Goal: Submit feedback/report problem: Submit feedback/report problem

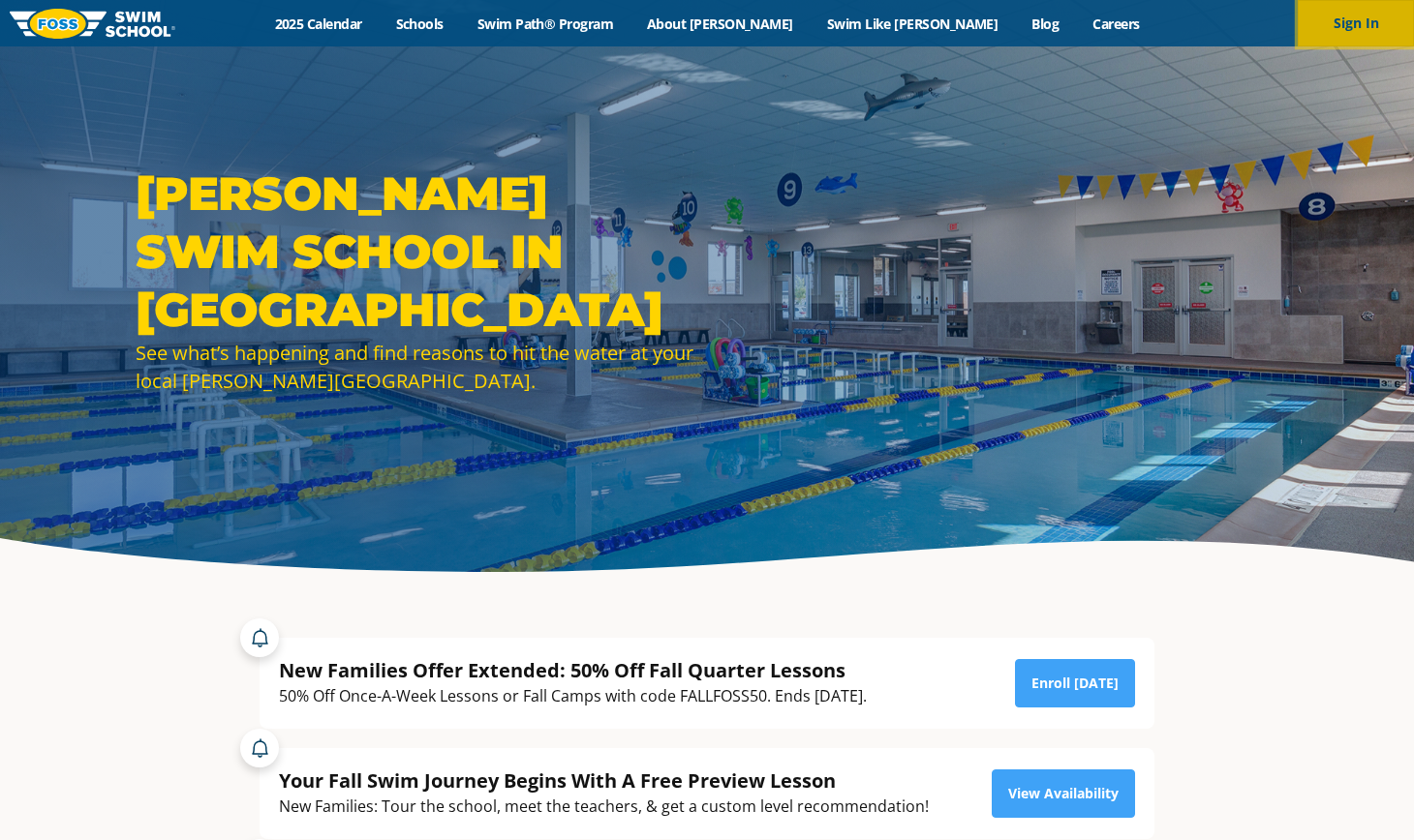
click at [1381, 34] on button "Sign In" at bounding box center [1356, 23] width 116 height 47
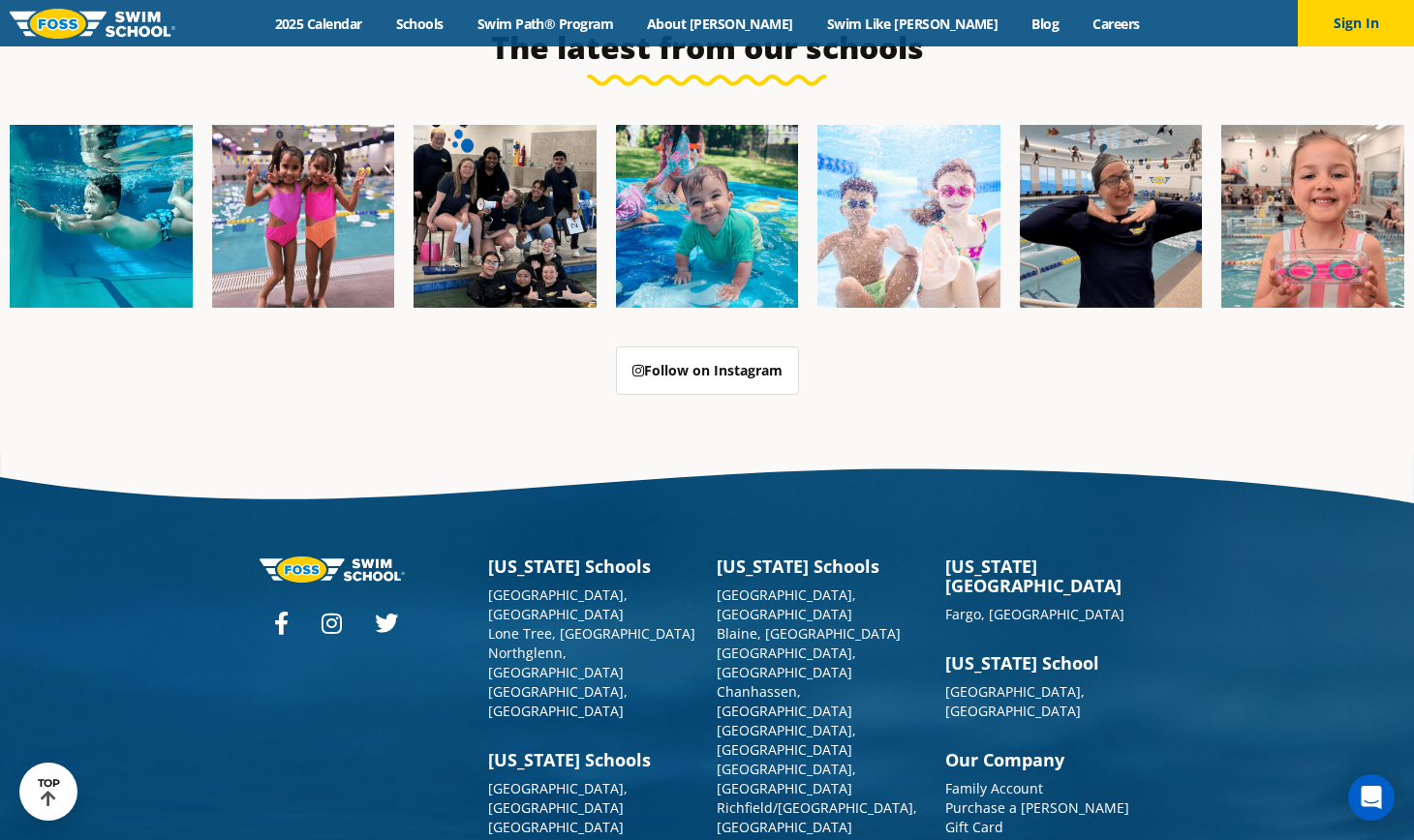
scroll to position [4910, 0]
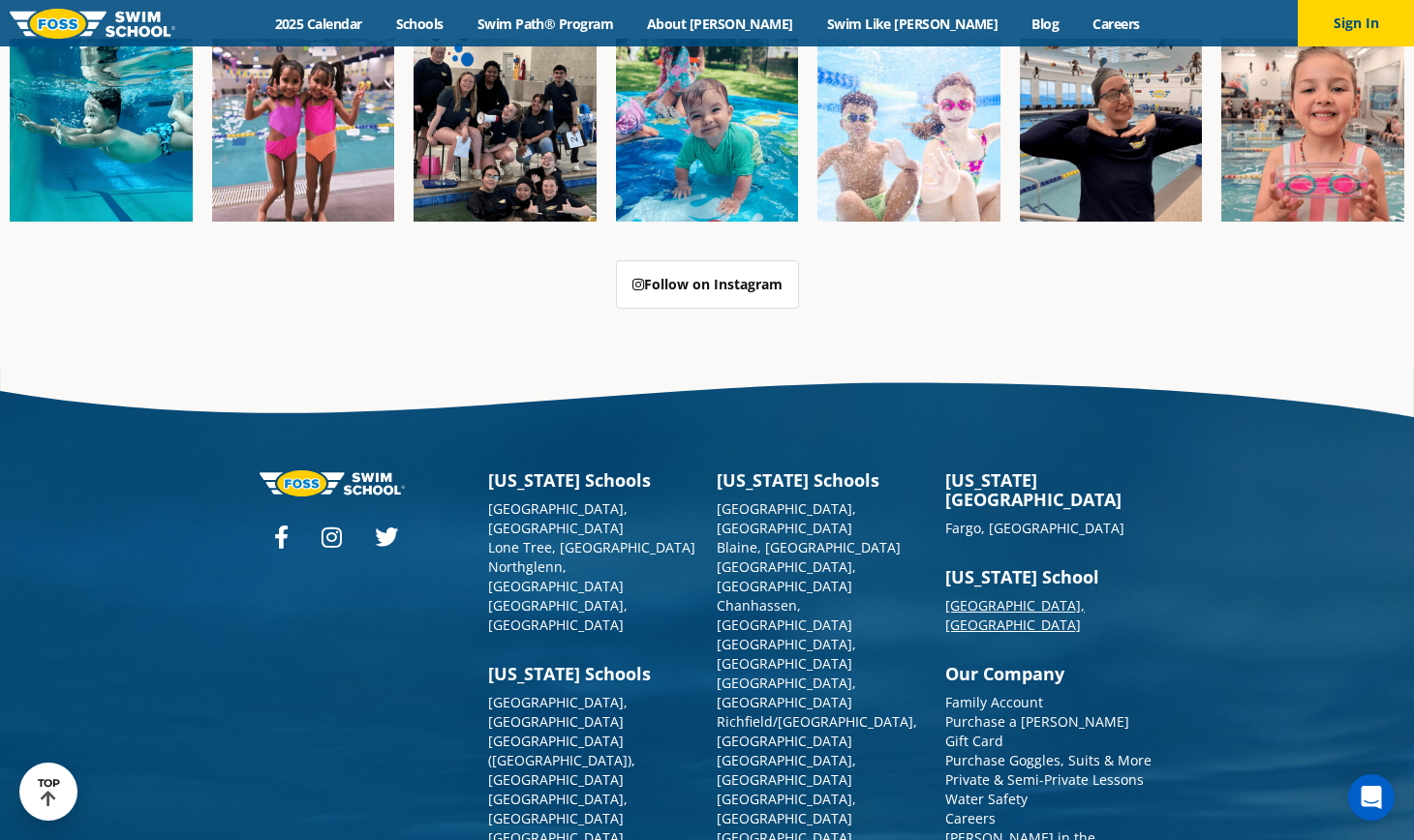
click at [1010, 597] on link "[GEOGRAPHIC_DATA], [GEOGRAPHIC_DATA]" at bounding box center [1015, 615] width 139 height 38
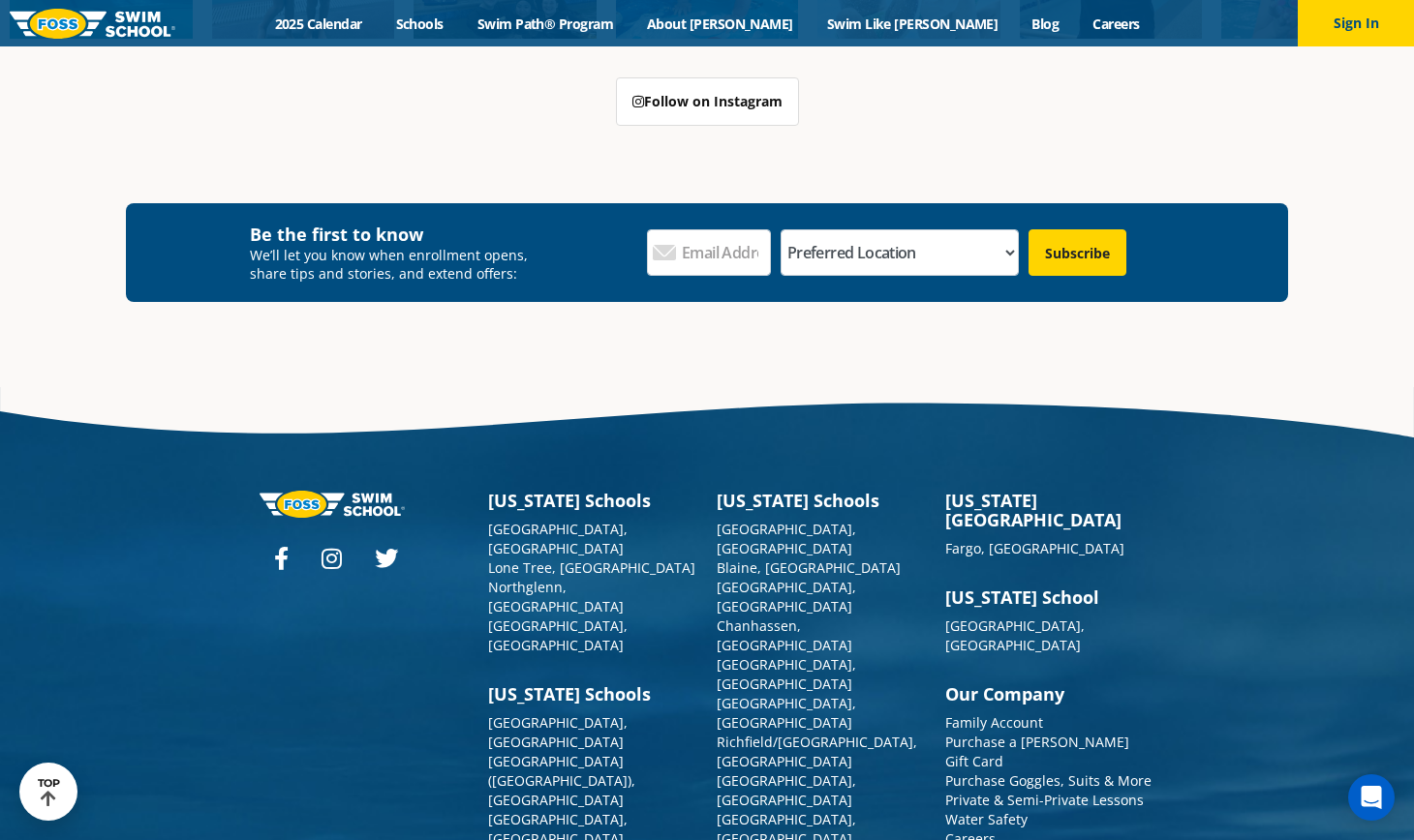
scroll to position [6820, 0]
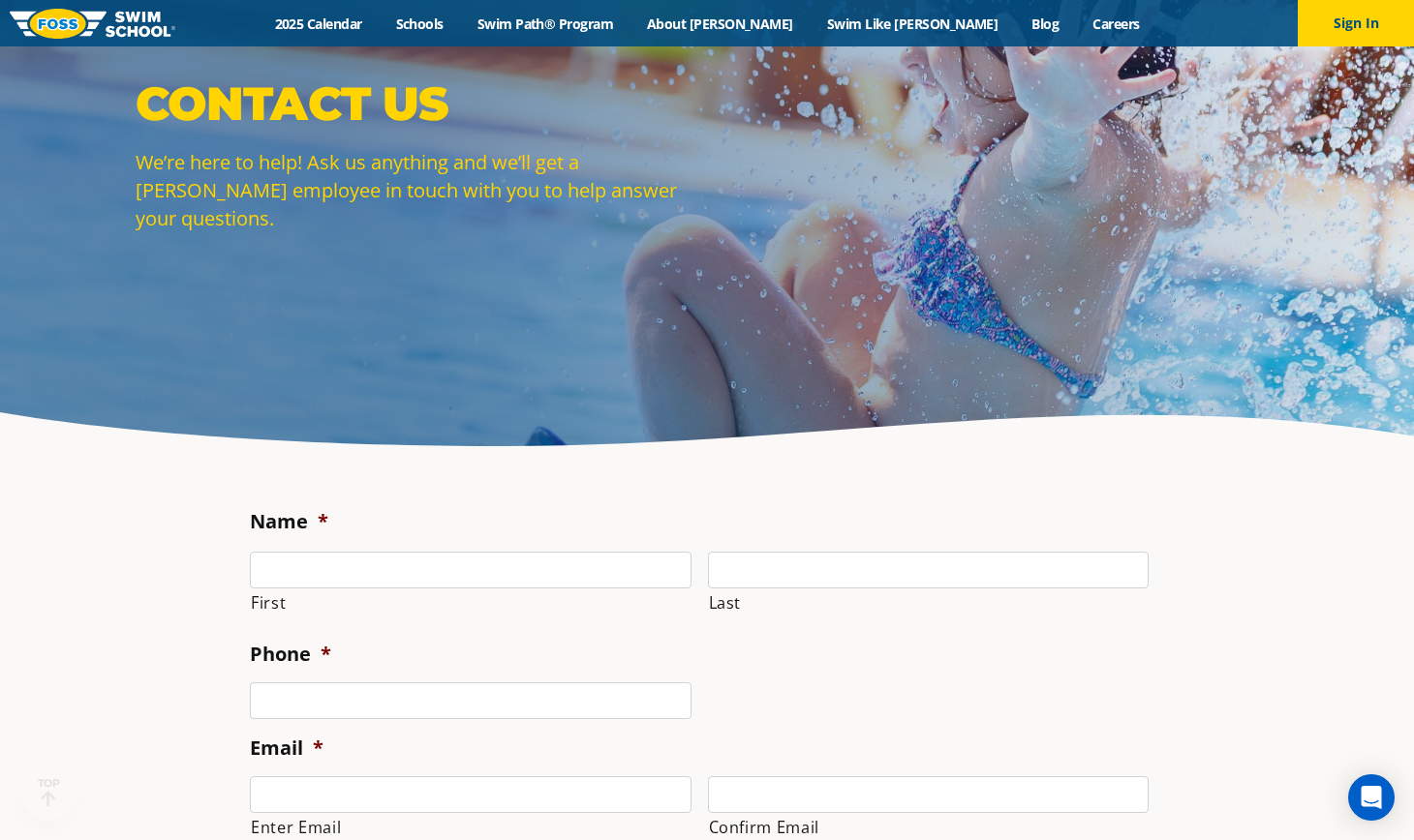
scroll to position [168, 0]
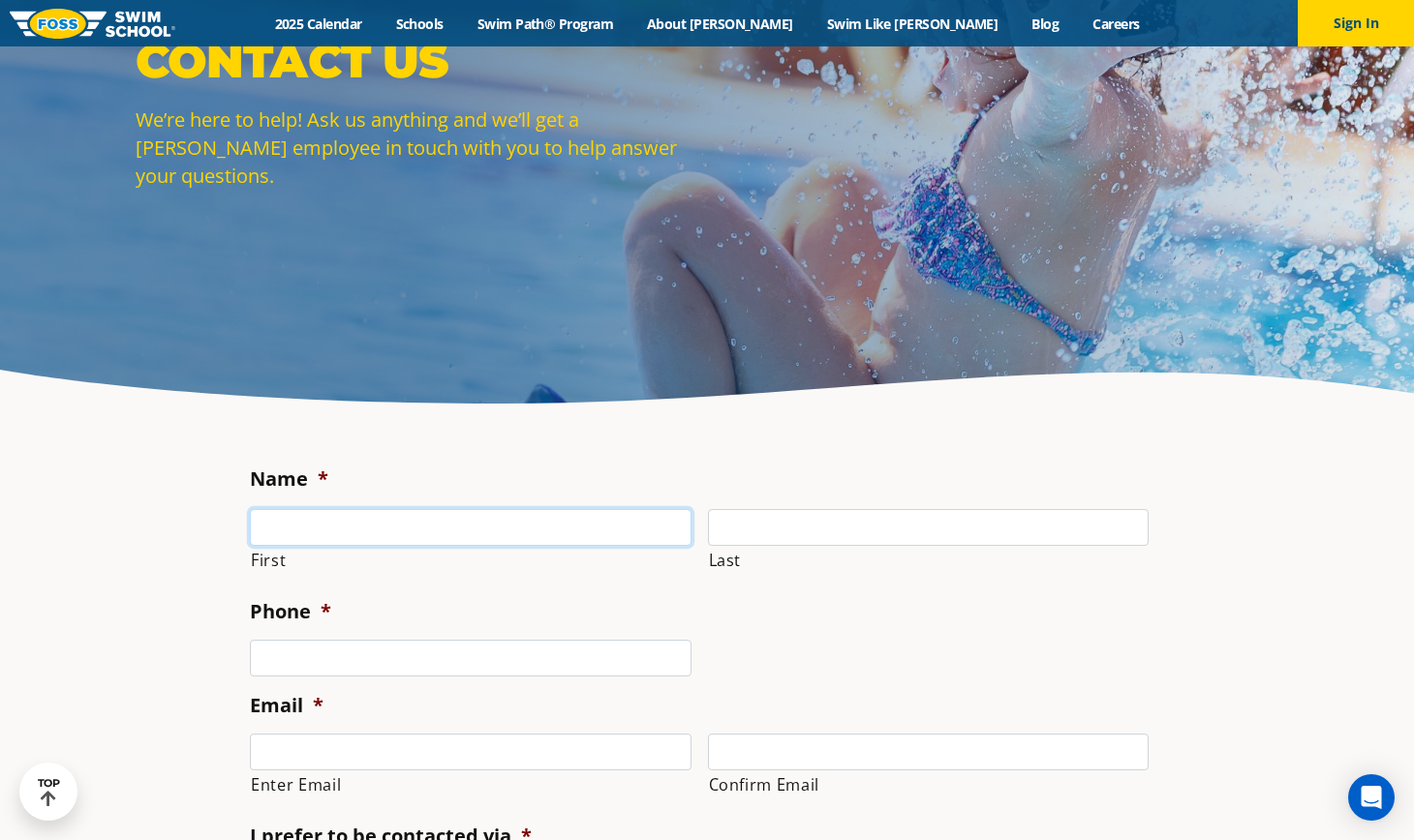
click at [612, 529] on input "First" at bounding box center [471, 528] width 442 height 37
type input "[PERSON_NAME]"
type input "Wild"
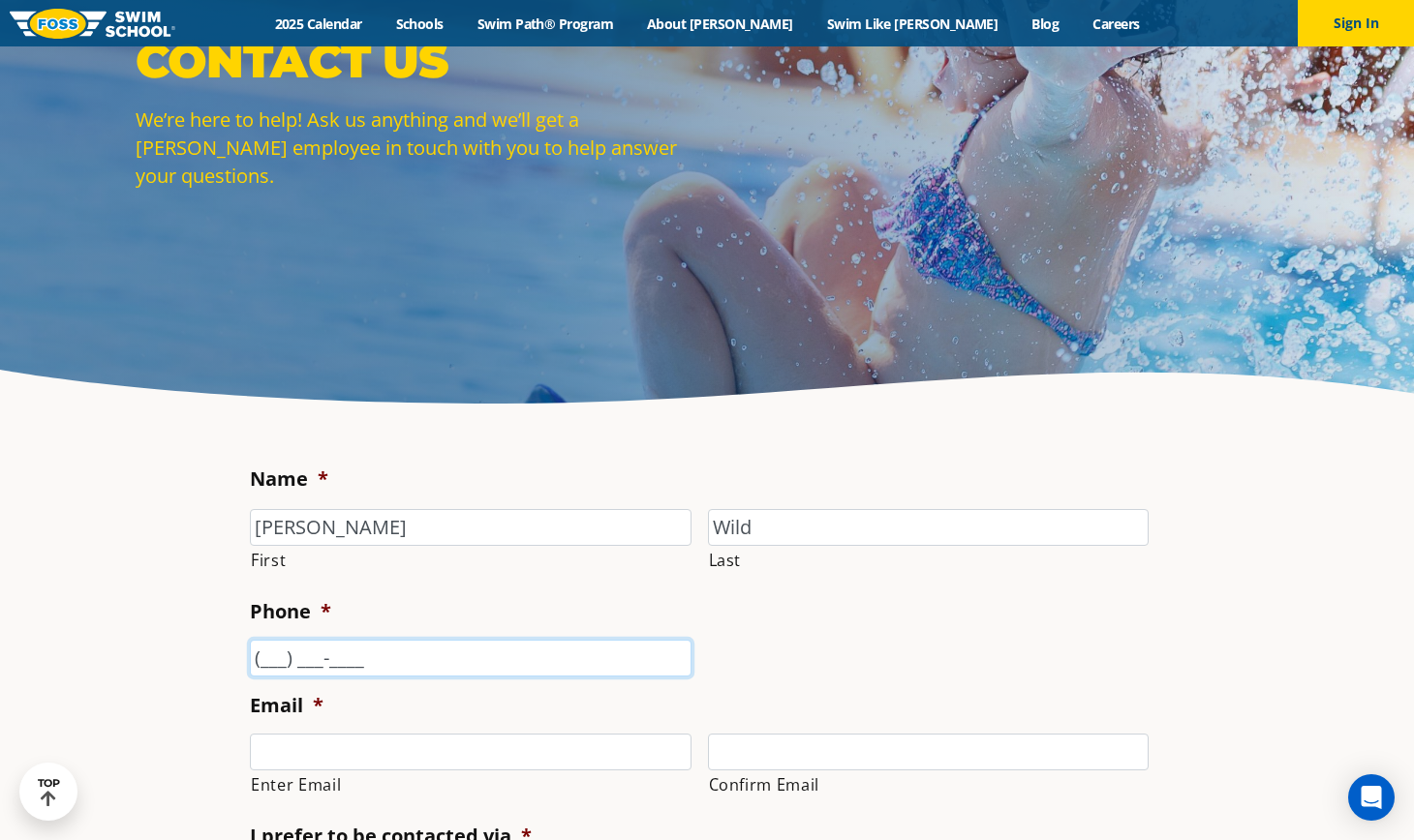
click at [509, 653] on input "(___) ___-____" at bounding box center [471, 658] width 442 height 37
type input "[PHONE_NUMBER]"
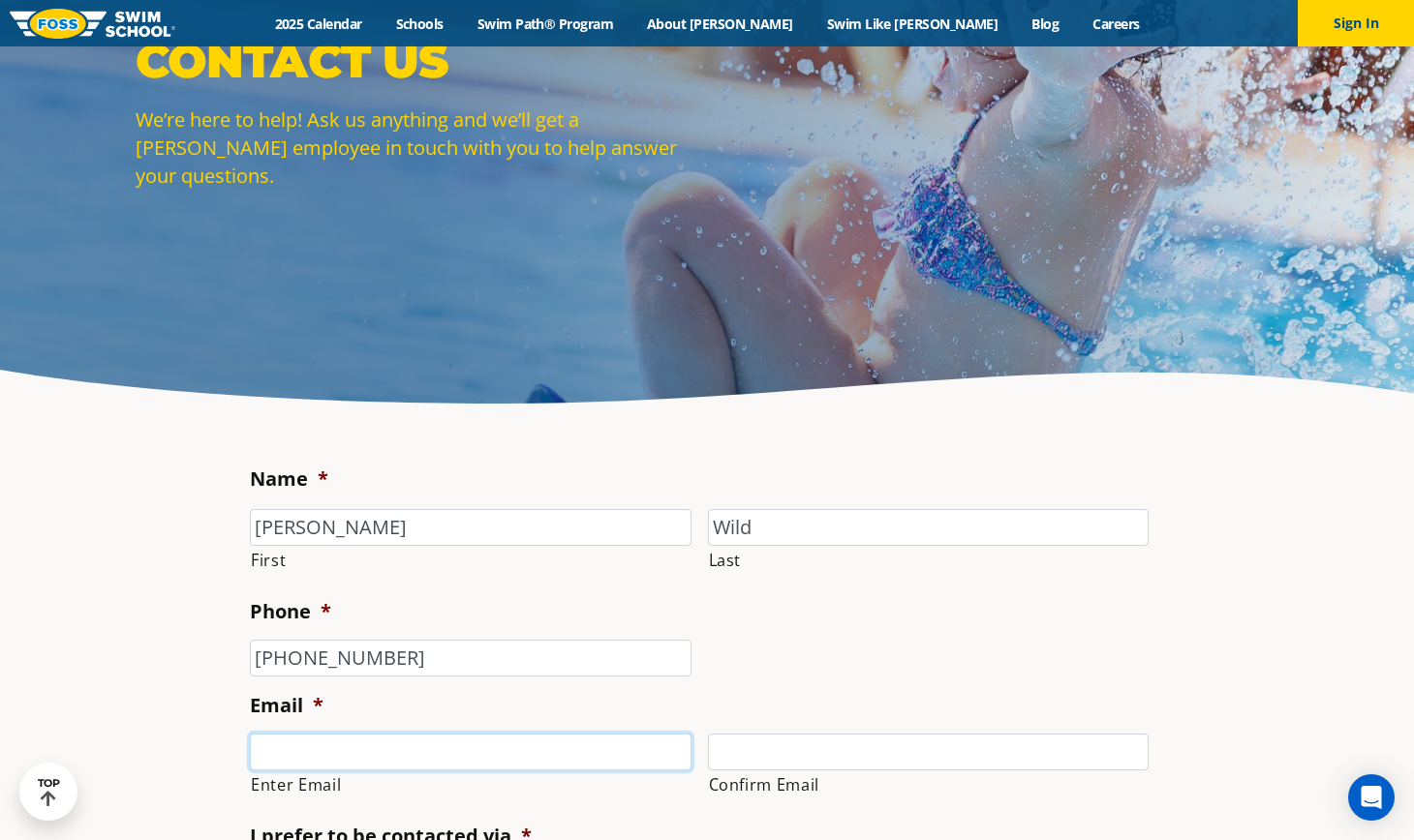
click at [494, 759] on input "Enter Email" at bounding box center [471, 752] width 442 height 37
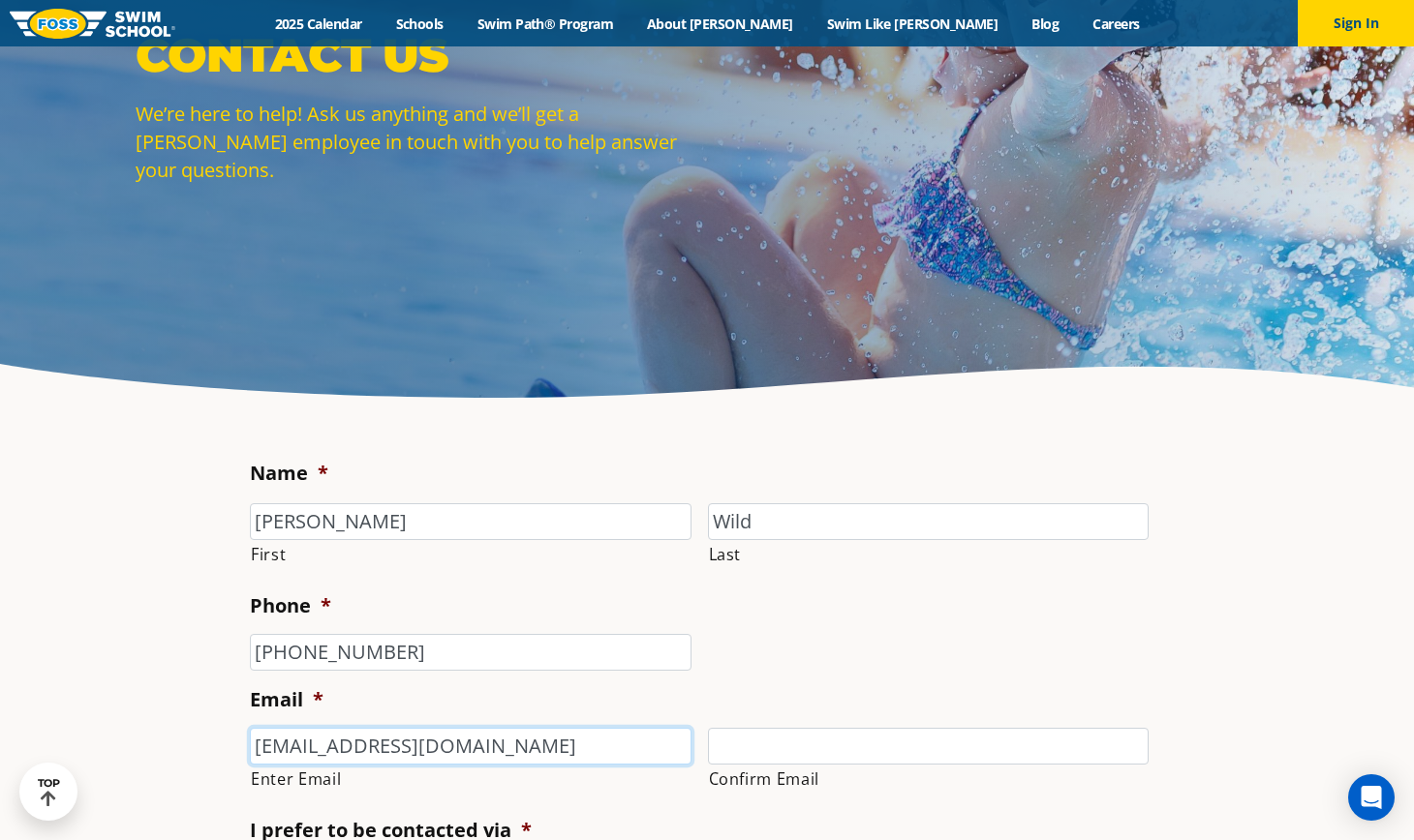
scroll to position [253, 0]
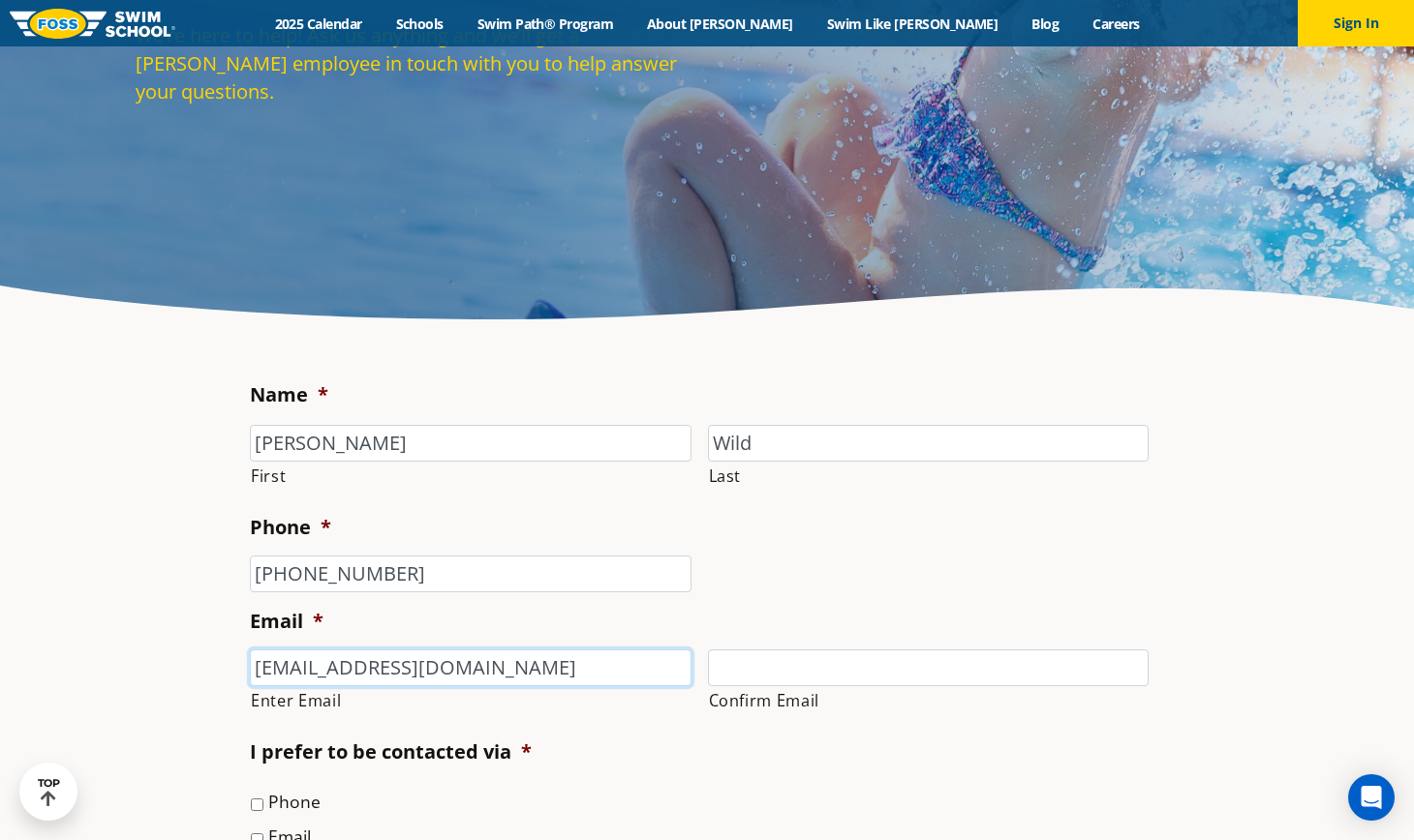
type input "[EMAIL_ADDRESS][DOMAIN_NAME]"
click at [752, 680] on input "Confirm Email" at bounding box center [929, 668] width 442 height 37
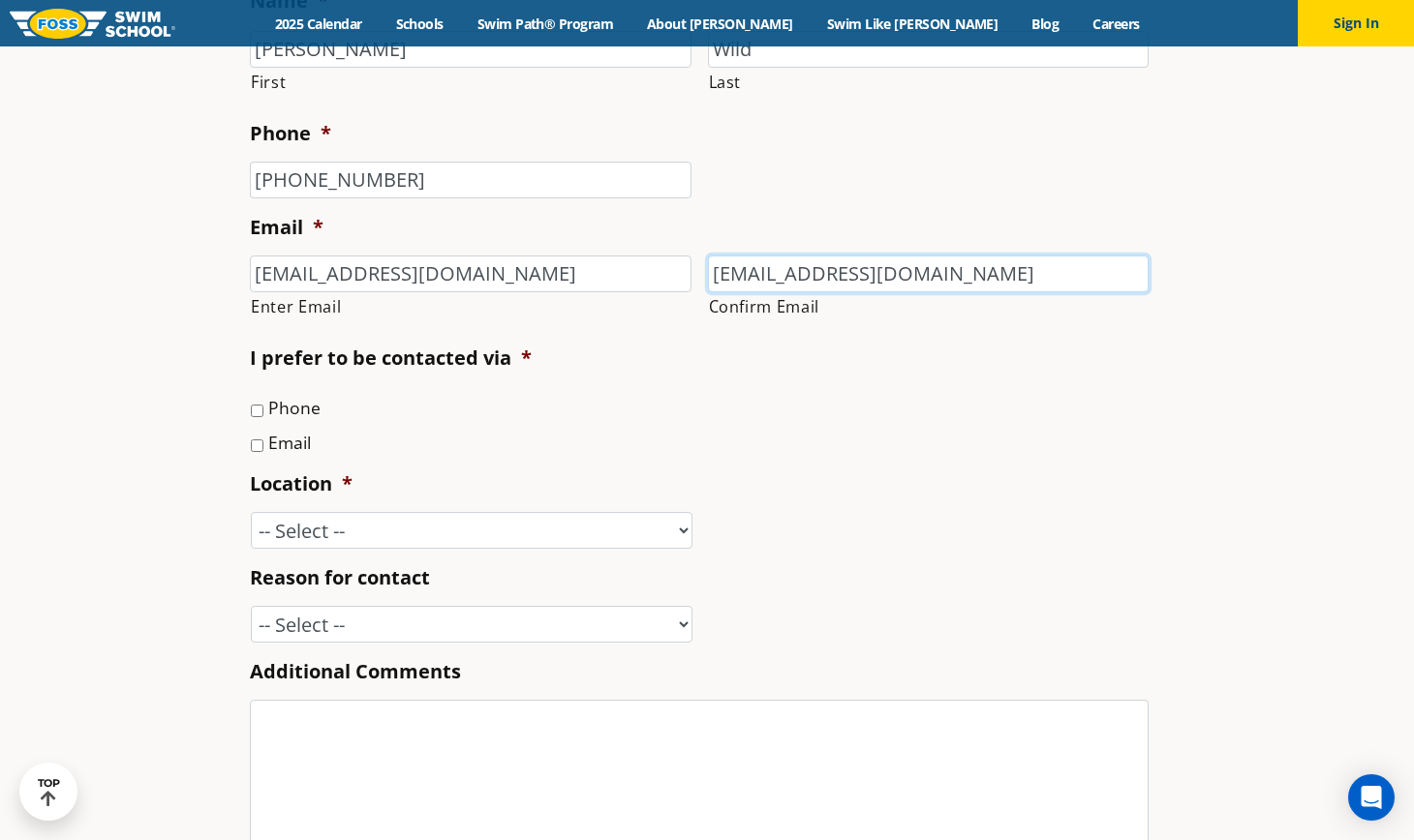
scroll to position [654, 0]
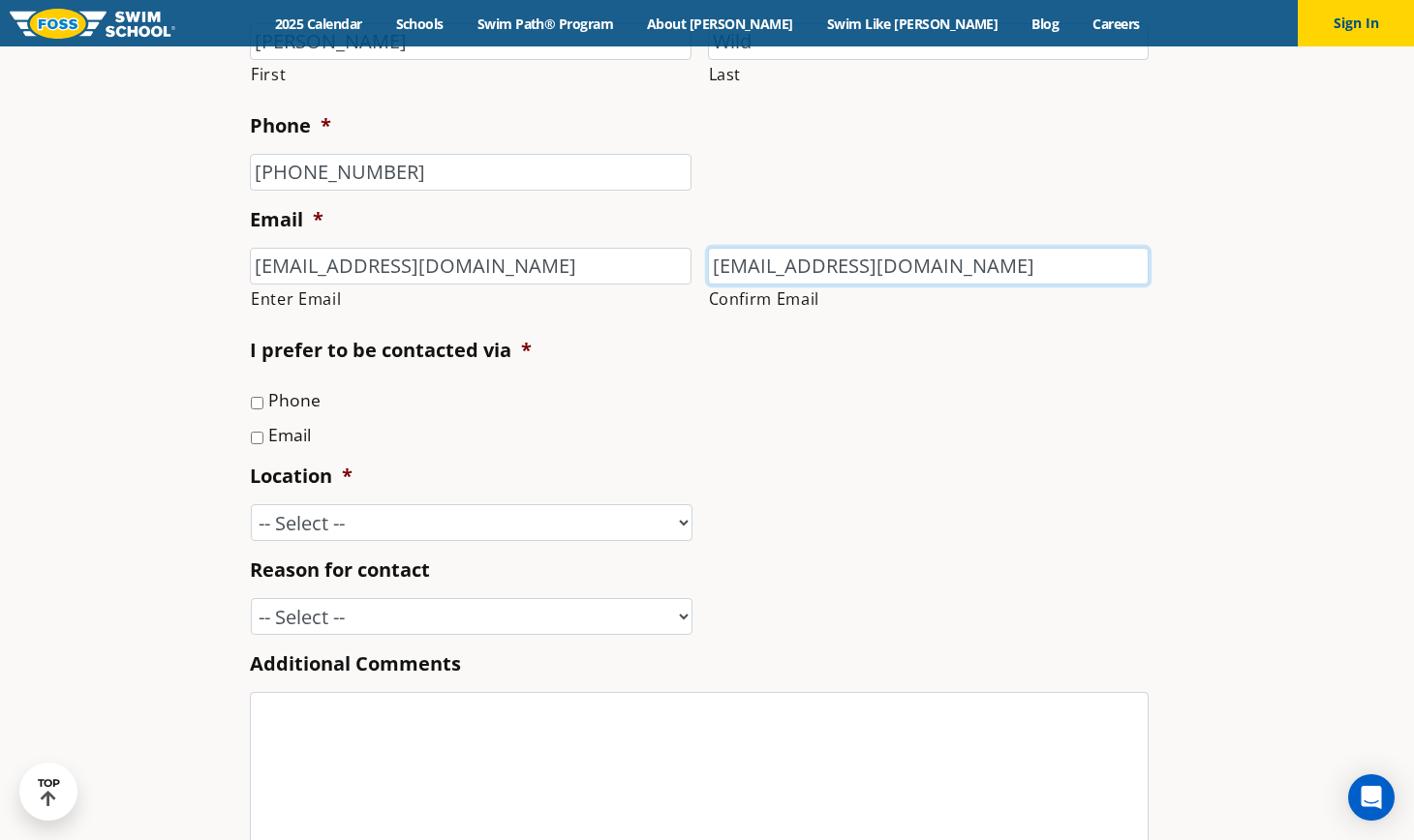
type input "[EMAIL_ADDRESS][DOMAIN_NAME]"
click at [263, 409] on li "Phone" at bounding box center [707, 400] width 914 height 27
click at [258, 407] on input "Phone" at bounding box center [257, 403] width 13 height 13
checkbox input "true"
click at [259, 440] on input "Email" at bounding box center [257, 438] width 13 height 13
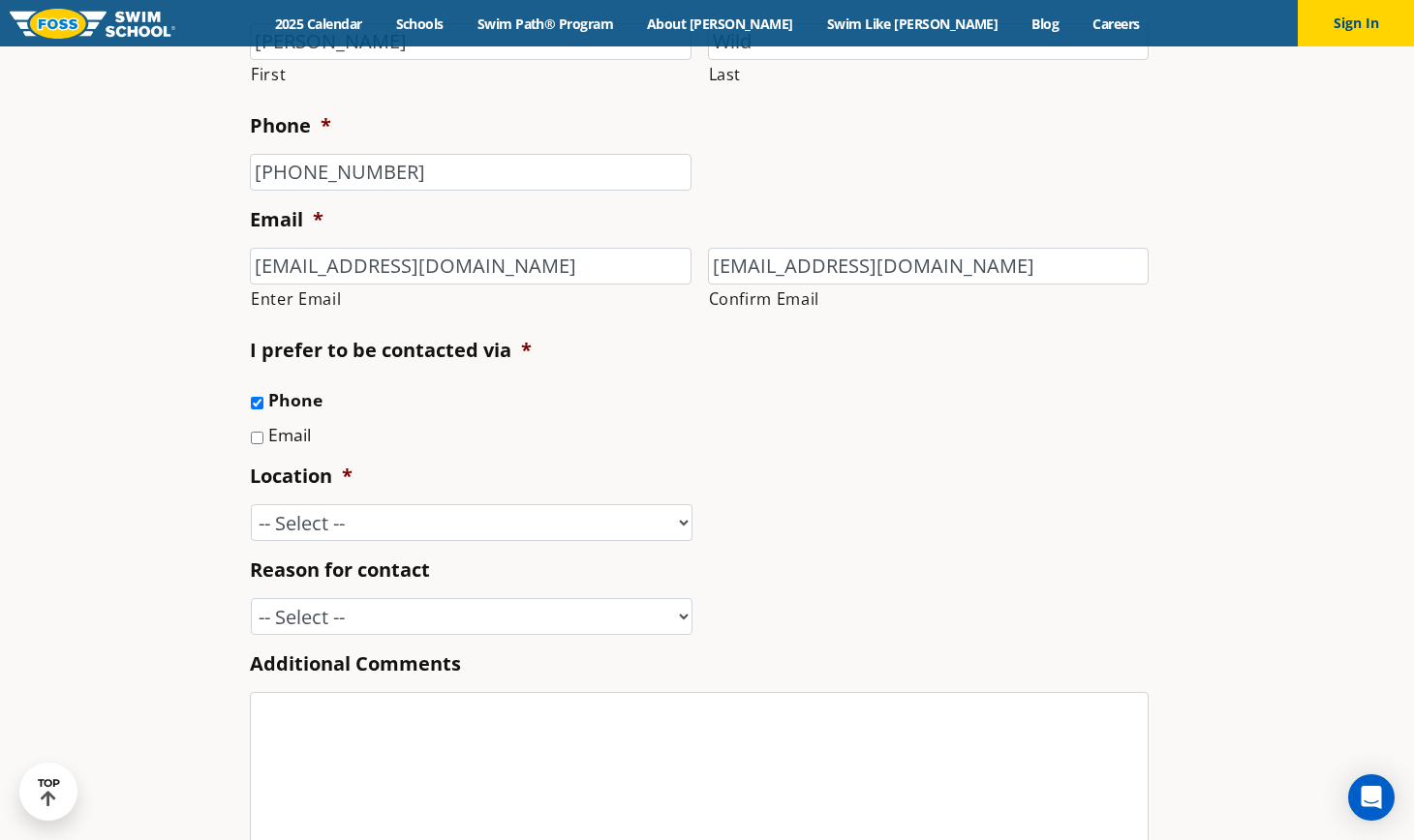
checkbox input "true"
click at [295, 523] on select "-- Select -- [GEOGRAPHIC_DATA], [GEOGRAPHIC_DATA] [GEOGRAPHIC_DATA] [GEOGRAPHIC…" at bounding box center [472, 523] width 442 height 37
select select "SPR"
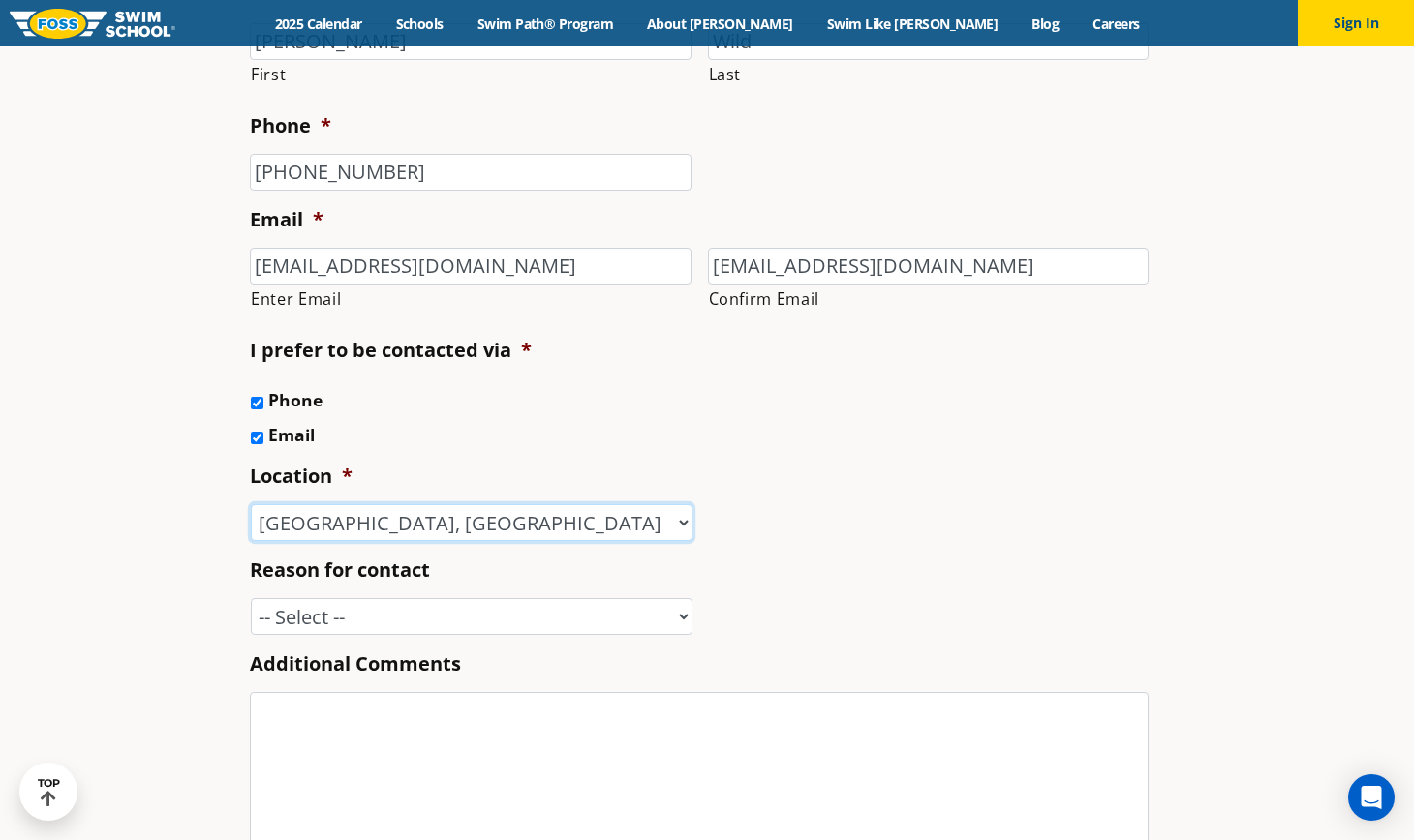
click at [251, 505] on select "-- Select -- [GEOGRAPHIC_DATA], [GEOGRAPHIC_DATA] [GEOGRAPHIC_DATA] [GEOGRAPHIC…" at bounding box center [472, 523] width 442 height 37
click at [349, 614] on select "-- Select -- Enrollment issue Program question What level is best for my child?…" at bounding box center [472, 617] width 442 height 37
select select "Other"
click at [251, 600] on select "-- Select -- Enrollment issue Program question What level is best for my child?…" at bounding box center [472, 617] width 442 height 37
click at [624, 773] on textarea "Additional Comments" at bounding box center [699, 769] width 899 height 155
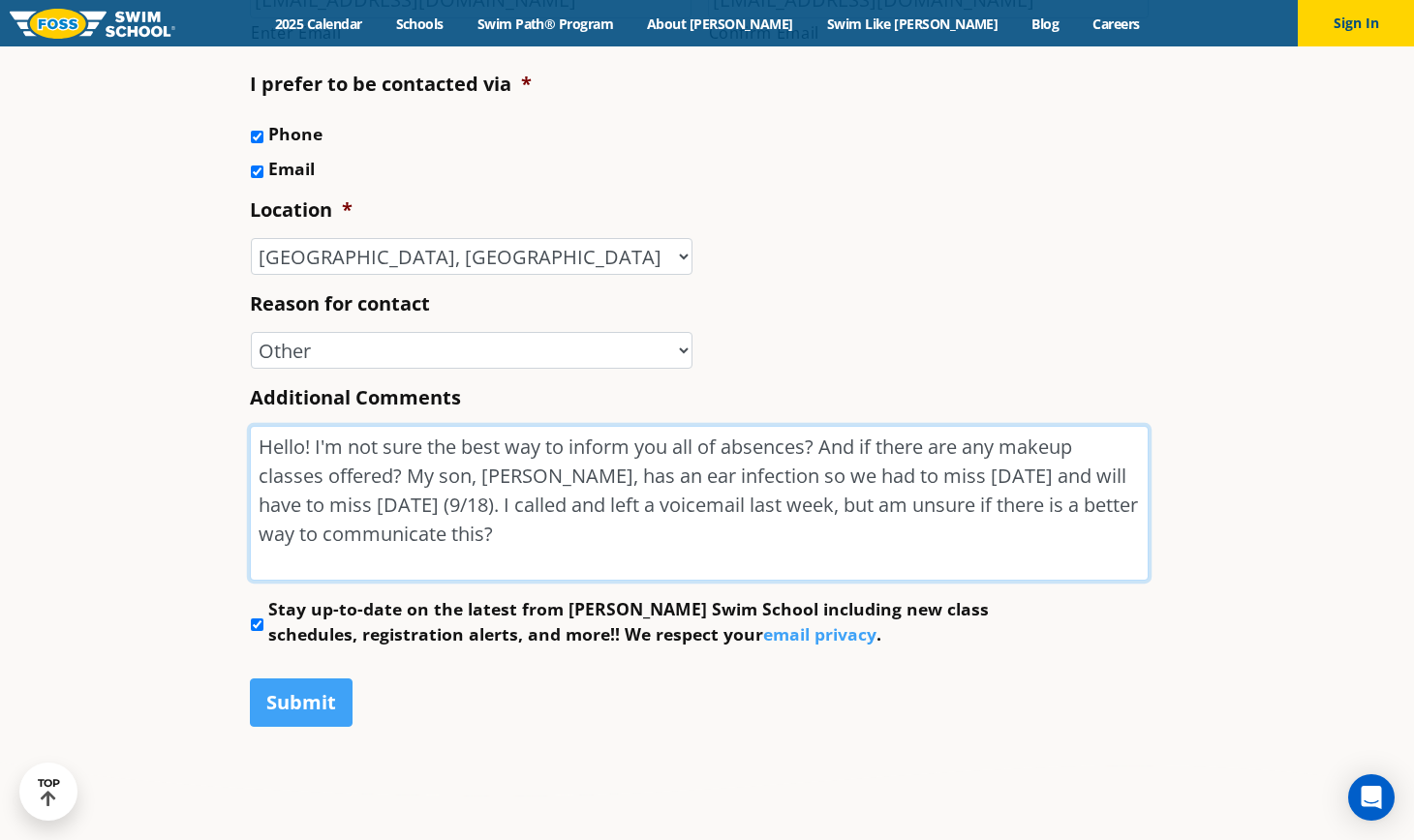
scroll to position [925, 0]
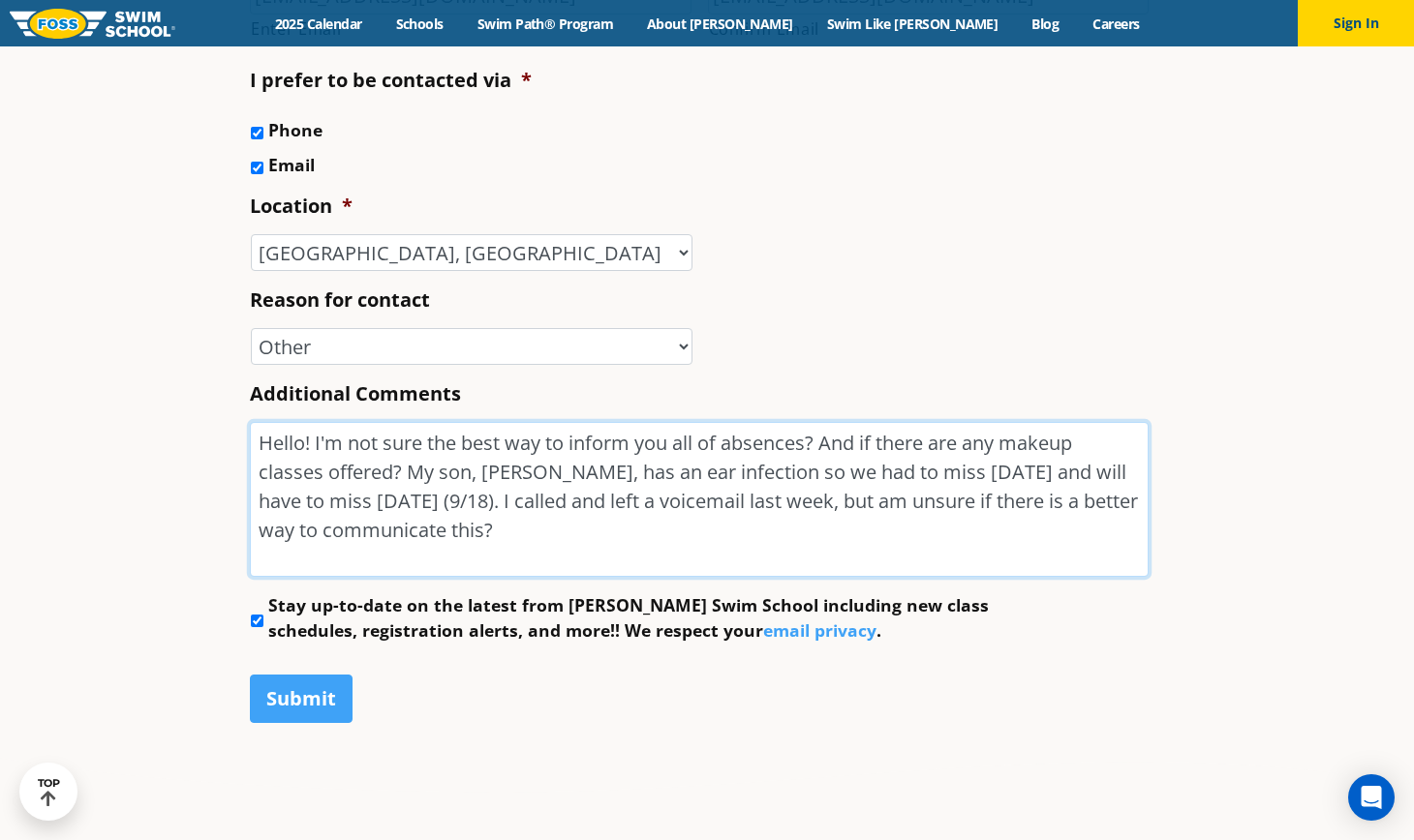
type textarea "Hello! I'm not sure the best way to inform you all of absences? And if there ar…"
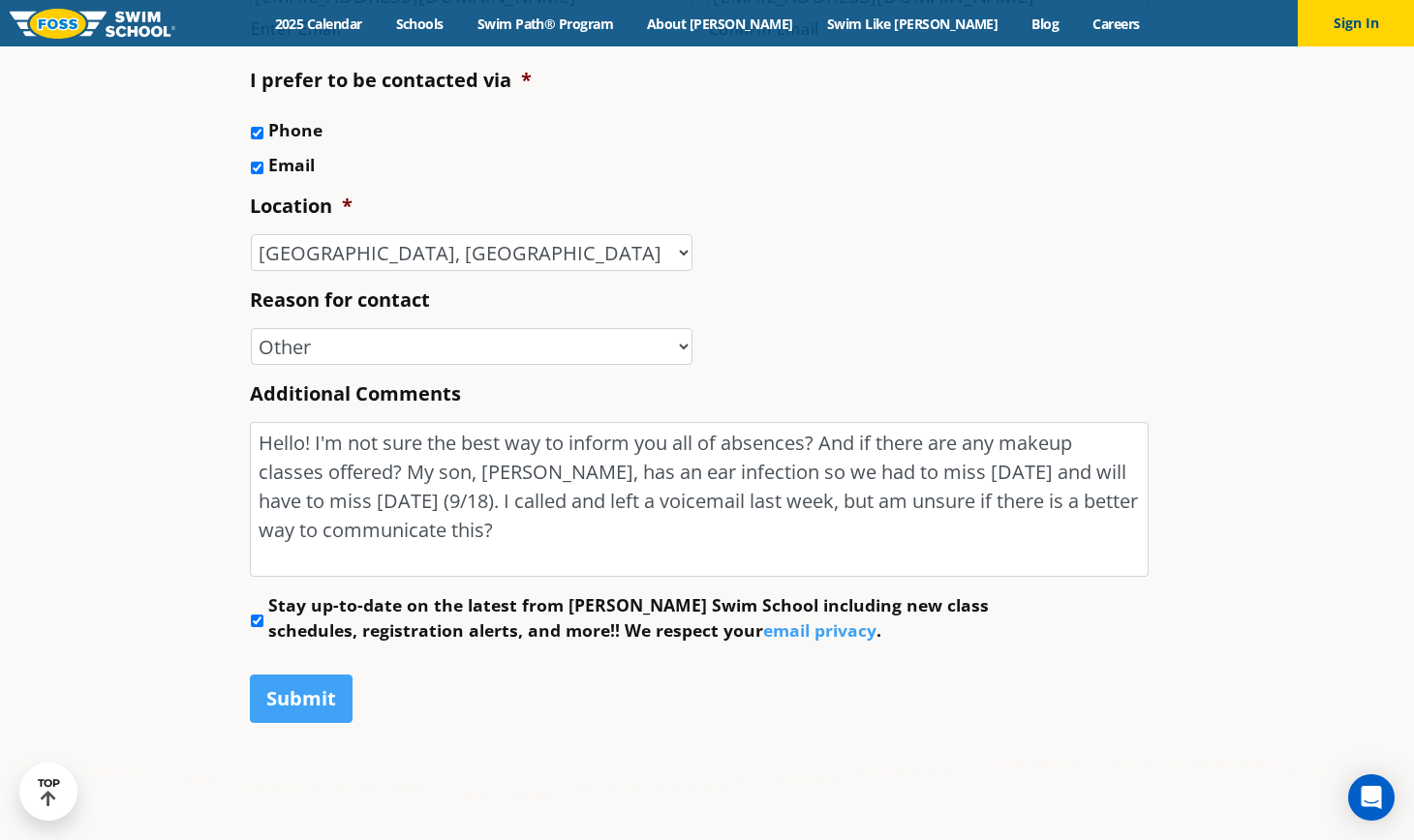
click at [253, 623] on input "Stay up-to-date on the latest from [PERSON_NAME] Swim School including new clas…" at bounding box center [257, 621] width 13 height 13
checkbox input "false"
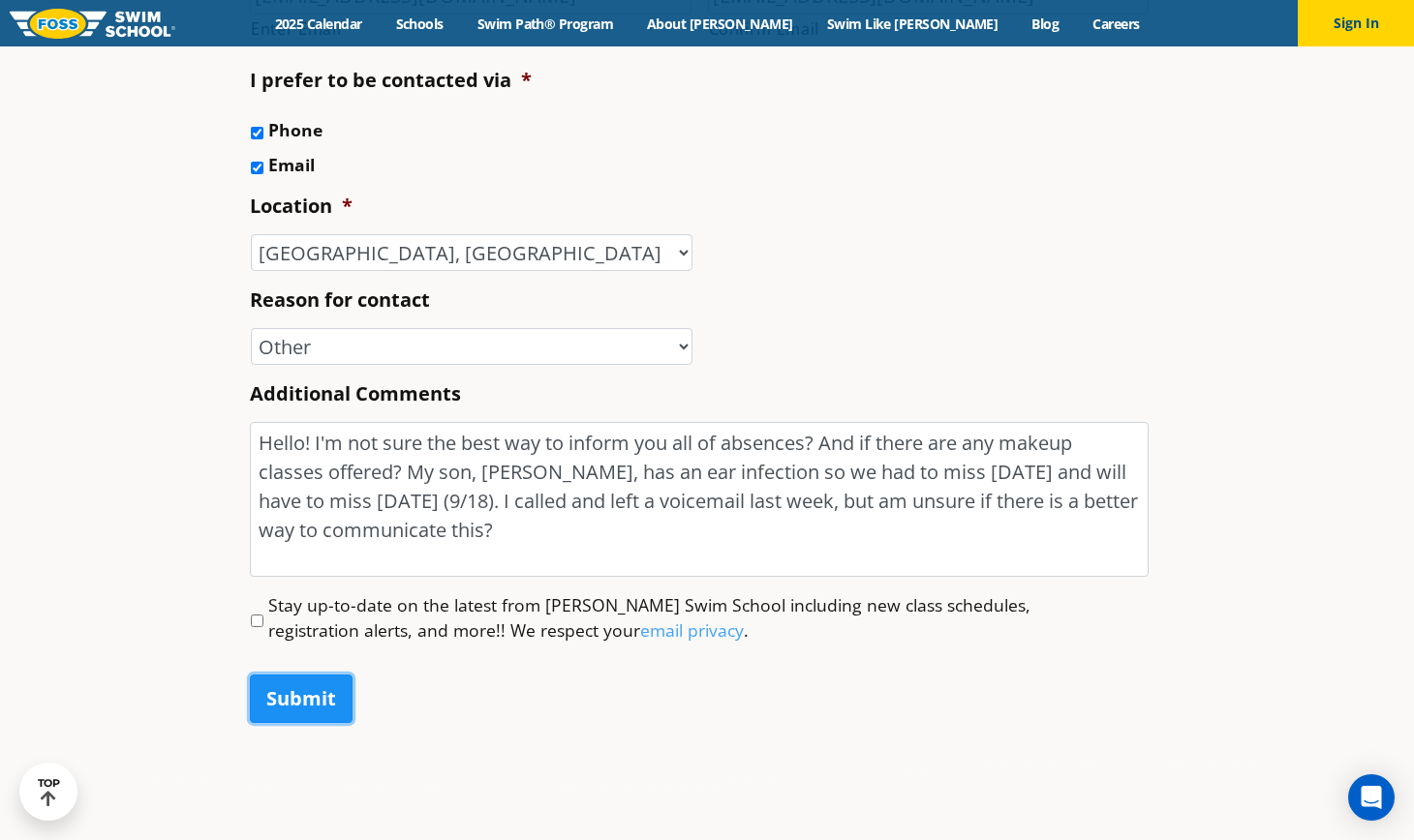
click at [325, 693] on input "Submit" at bounding box center [301, 699] width 102 height 49
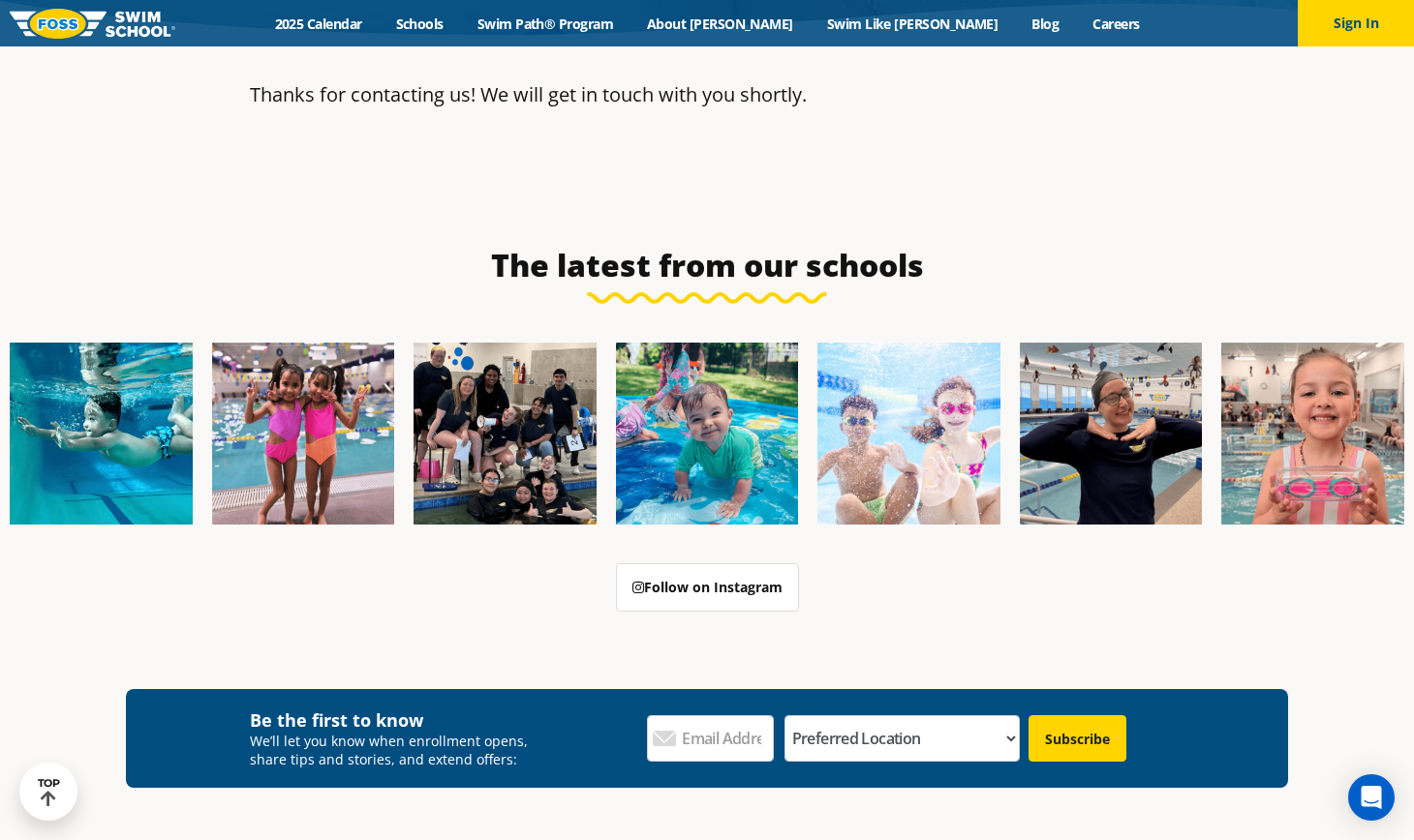
scroll to position [521, 0]
